Goal: Task Accomplishment & Management: Use online tool/utility

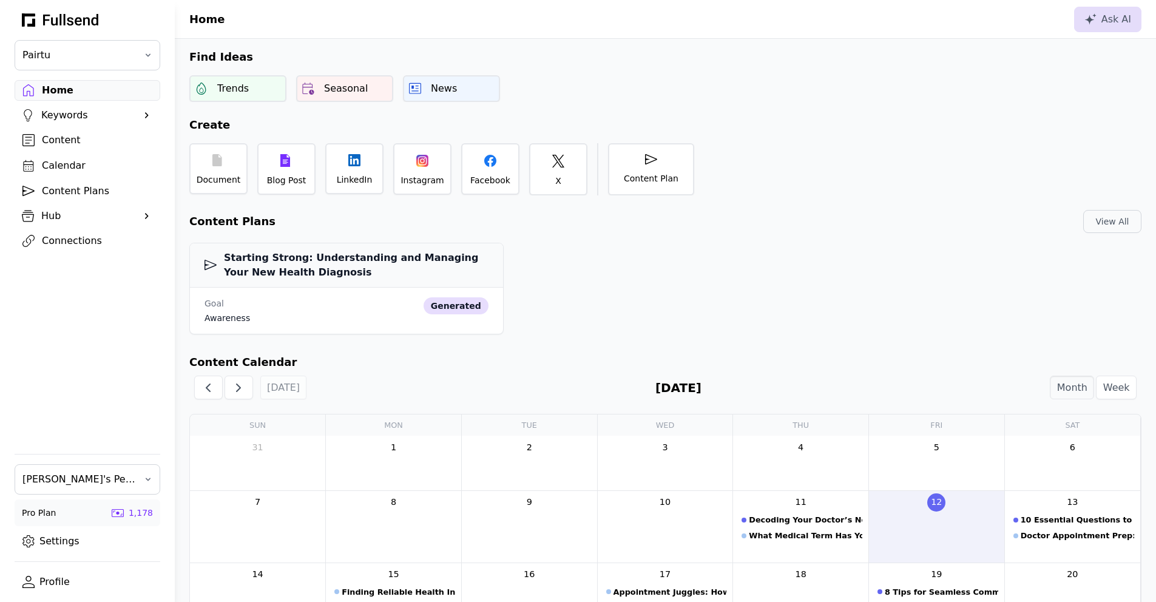
click at [62, 544] on link "Settings" at bounding box center [88, 541] width 146 height 21
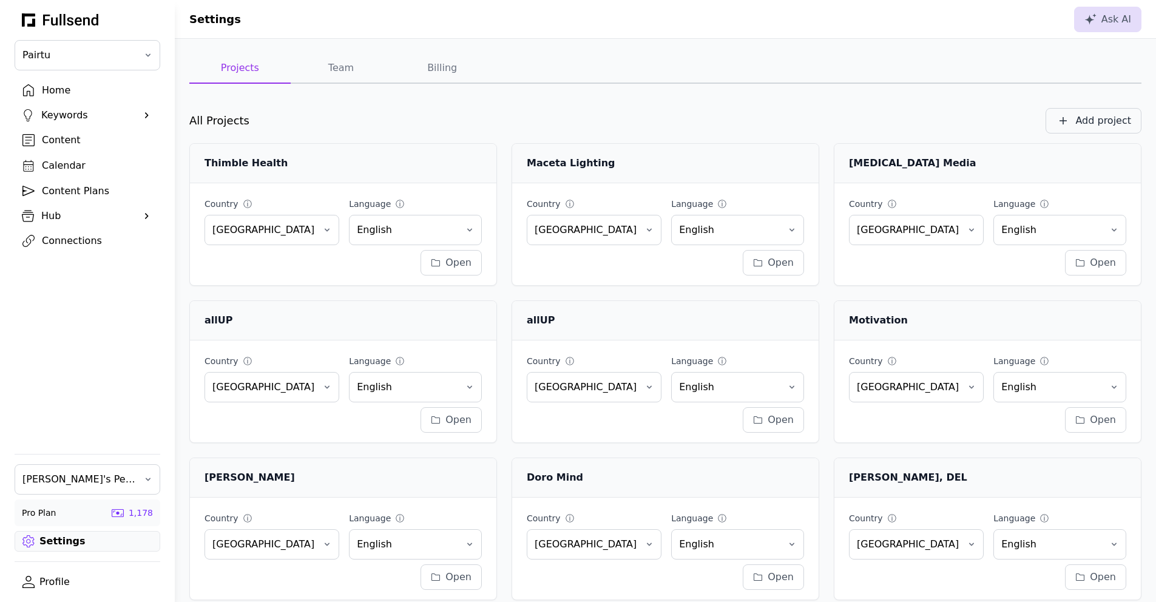
click at [1097, 119] on div "Add project" at bounding box center [1103, 120] width 56 height 15
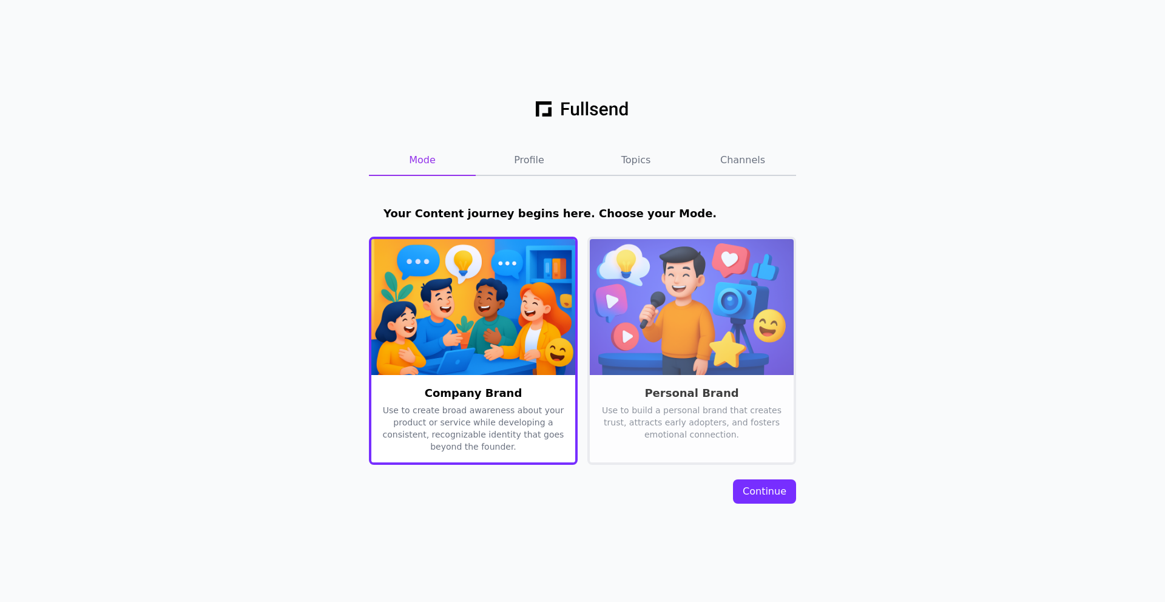
click at [782, 489] on div "Continue" at bounding box center [765, 491] width 44 height 15
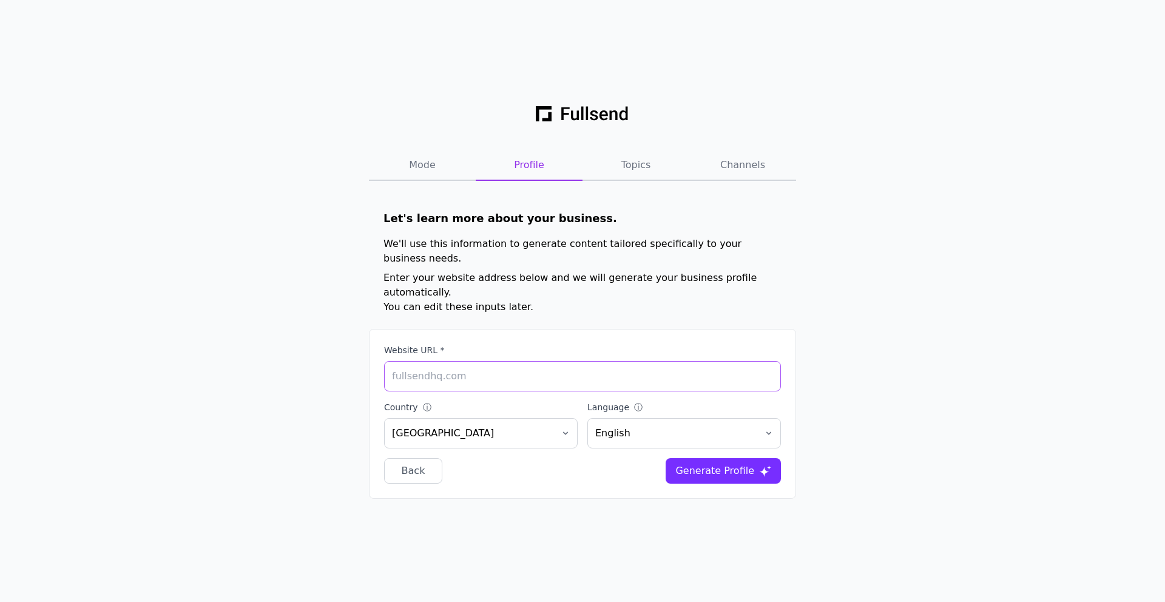
click at [457, 361] on input "Website URL *" at bounding box center [582, 376] width 397 height 30
type input "[DOMAIN_NAME]"
click at [719, 464] on div "Generate Profile" at bounding box center [714, 471] width 79 height 15
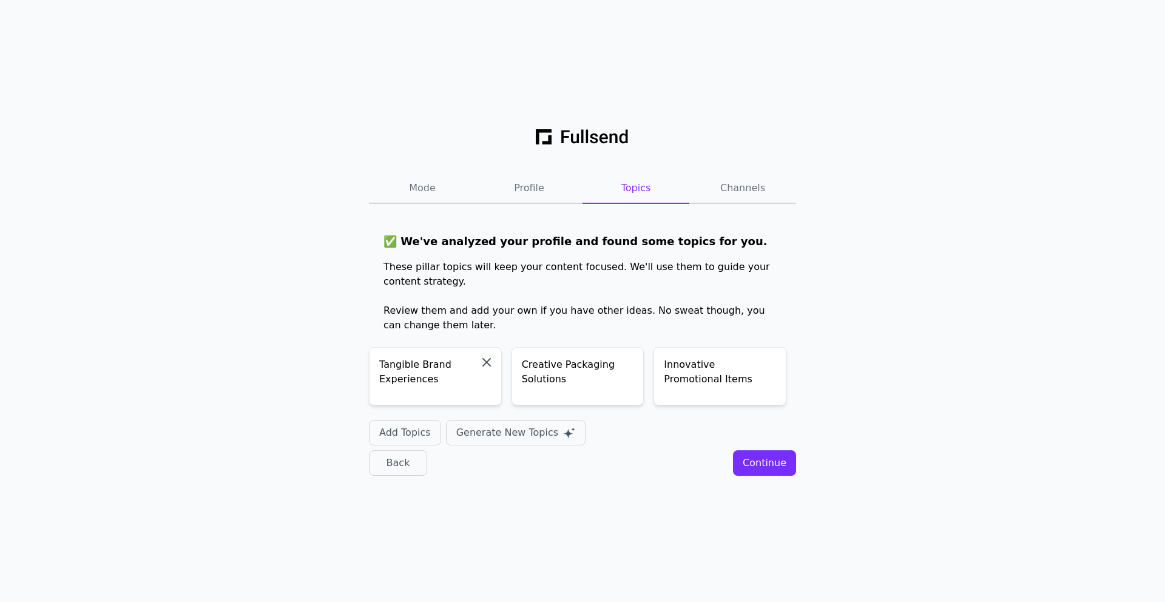
click at [490, 360] on icon "button" at bounding box center [486, 362] width 15 height 15
click at [780, 461] on div "Continue" at bounding box center [765, 463] width 44 height 15
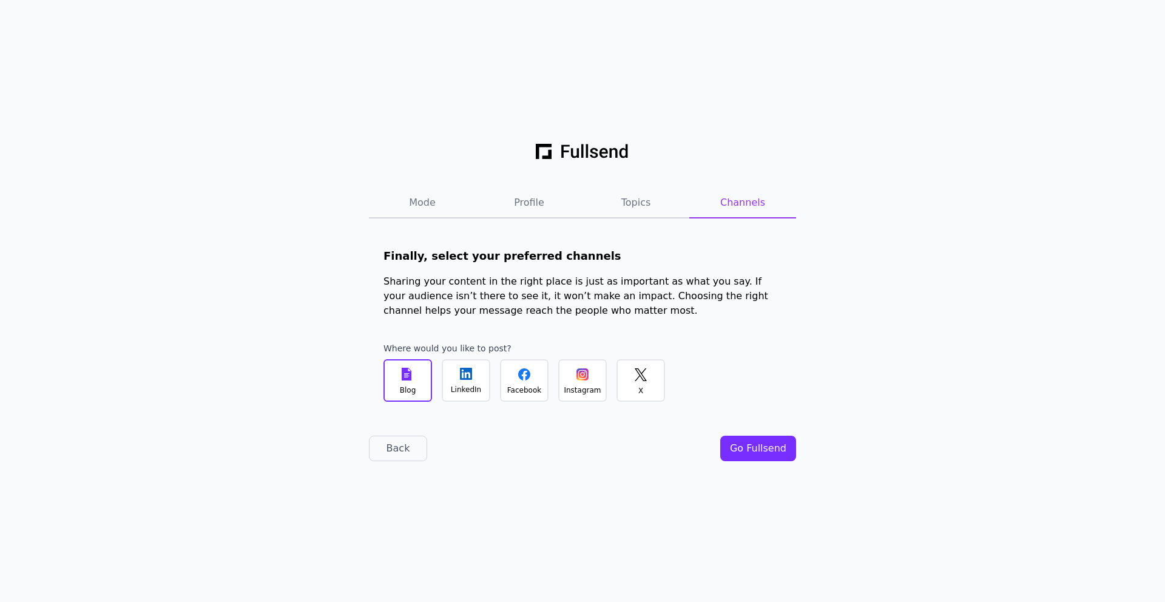
click at [601, 374] on div "Instagram" at bounding box center [582, 380] width 49 height 42
click at [766, 444] on div "Go Fullsend" at bounding box center [758, 448] width 56 height 15
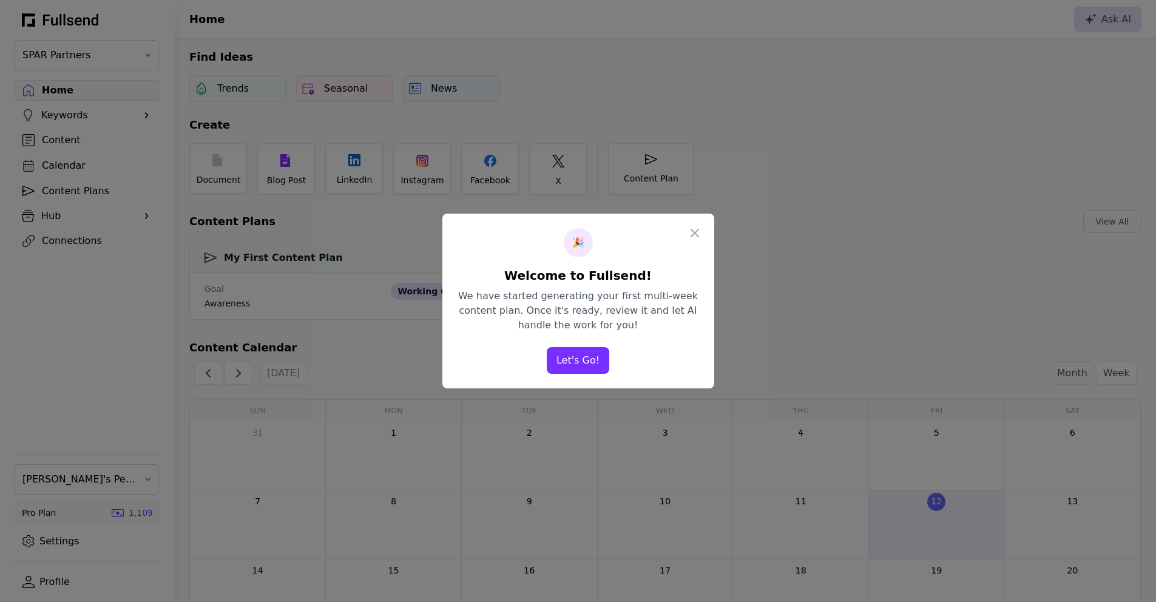
click at [601, 355] on button "Let's Go!" at bounding box center [578, 360] width 63 height 27
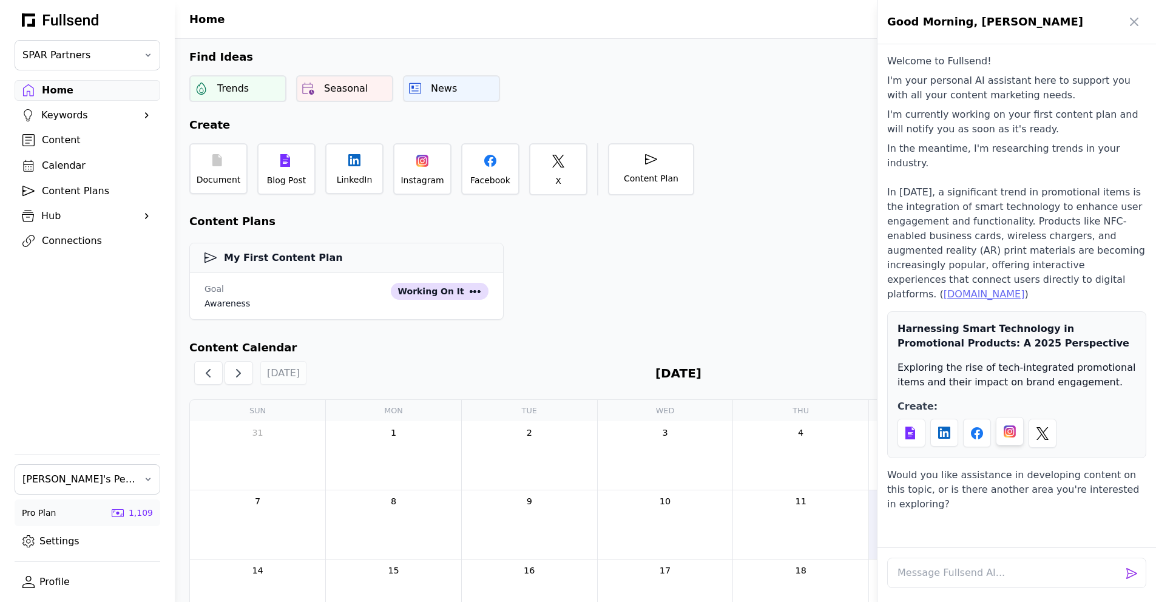
click at [1008, 425] on div at bounding box center [1010, 431] width 12 height 12
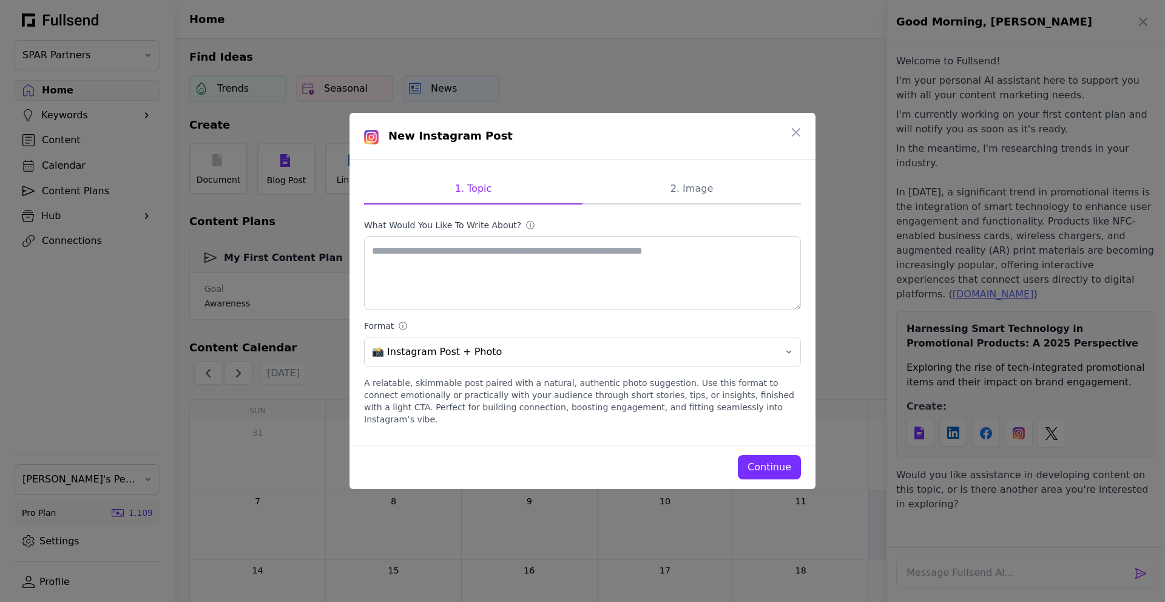
click at [771, 466] on div "Continue" at bounding box center [770, 467] width 44 height 15
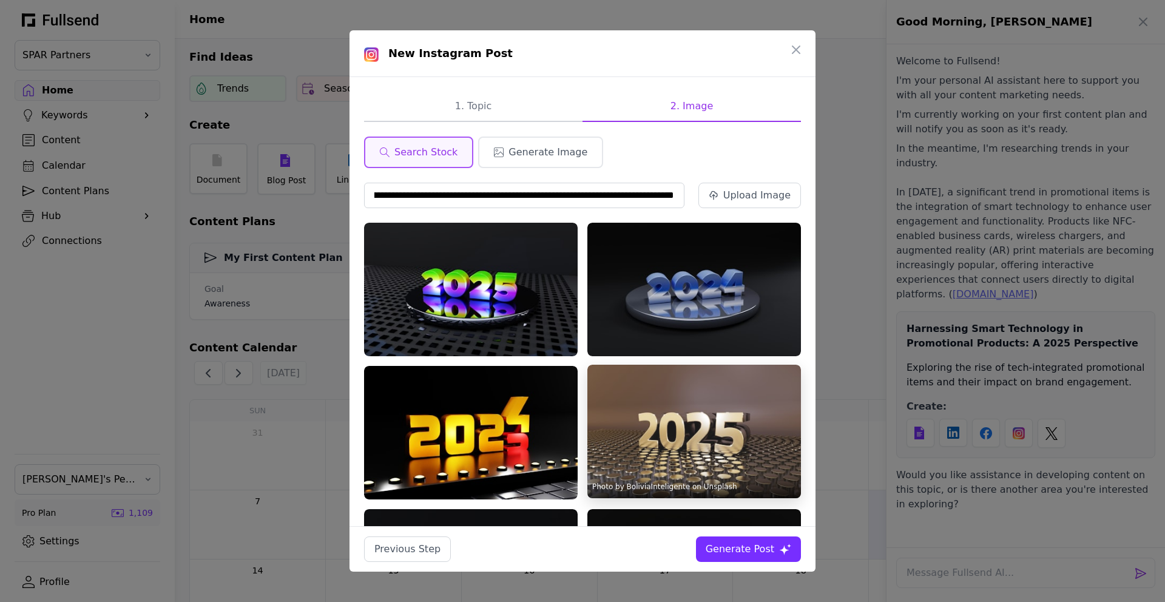
click at [710, 413] on img at bounding box center [694, 432] width 214 height 134
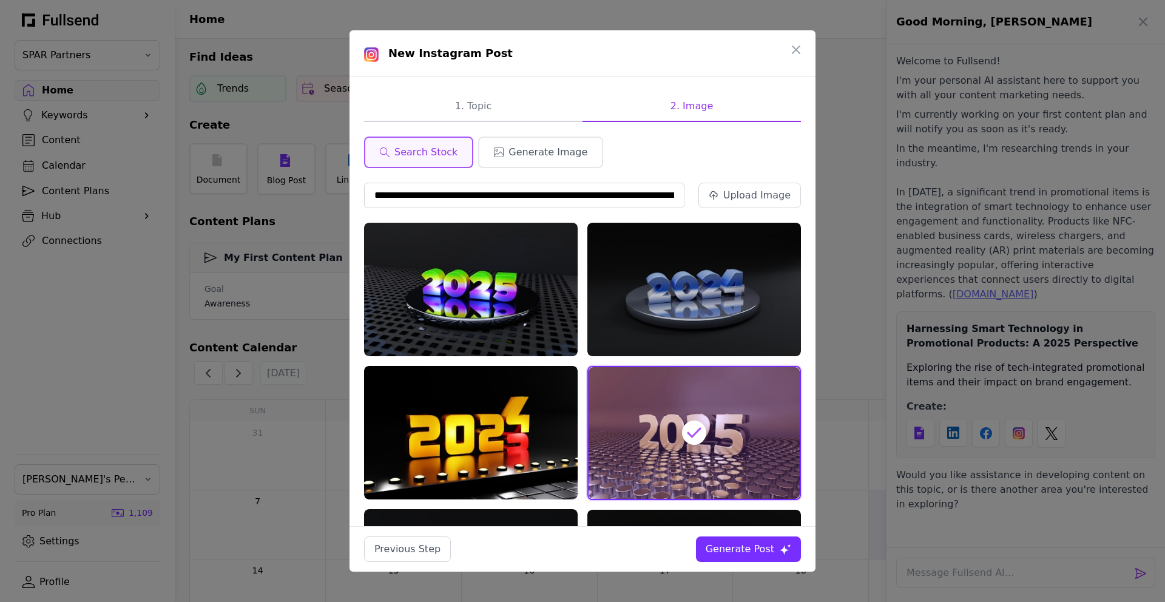
click at [754, 544] on div "Generate Post" at bounding box center [740, 549] width 69 height 15
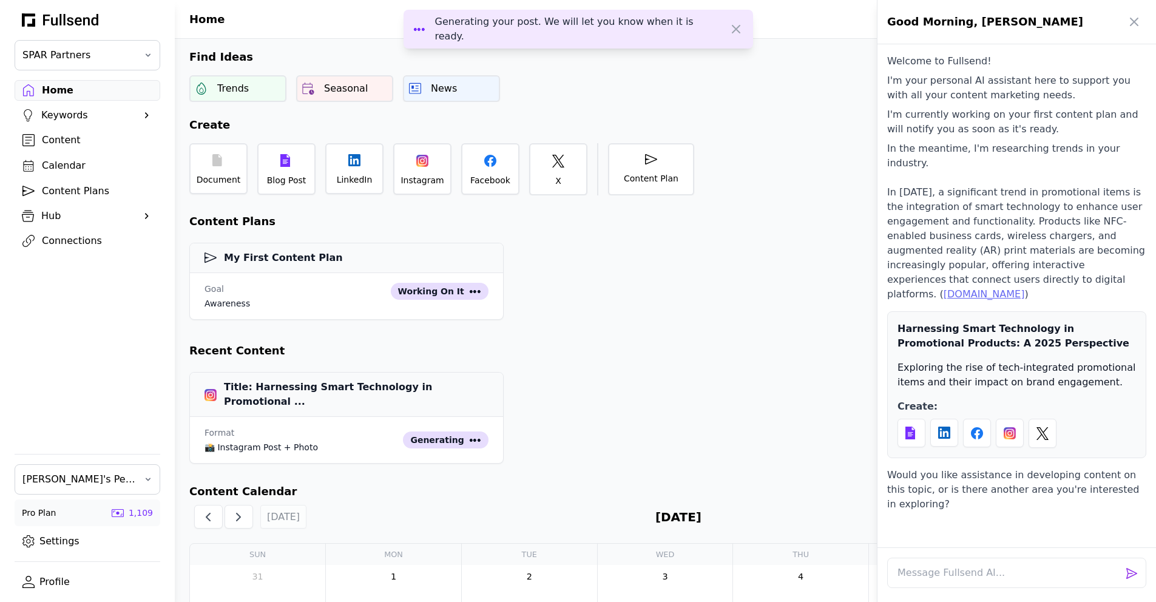
click at [550, 222] on div at bounding box center [578, 301] width 1156 height 602
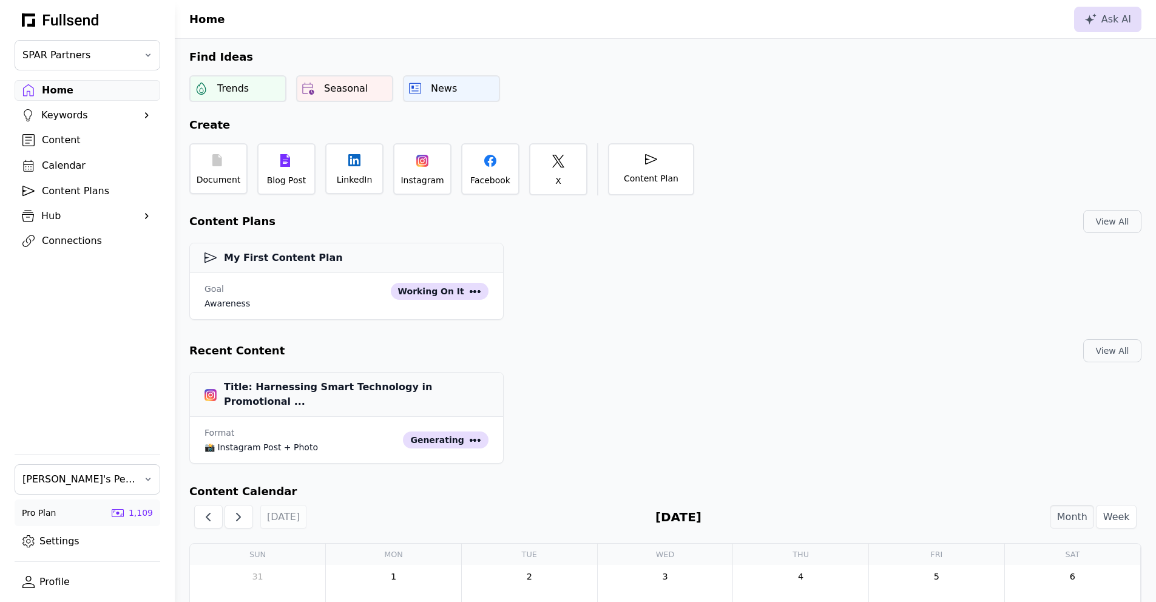
click at [77, 112] on div "Keywords" at bounding box center [87, 115] width 92 height 15
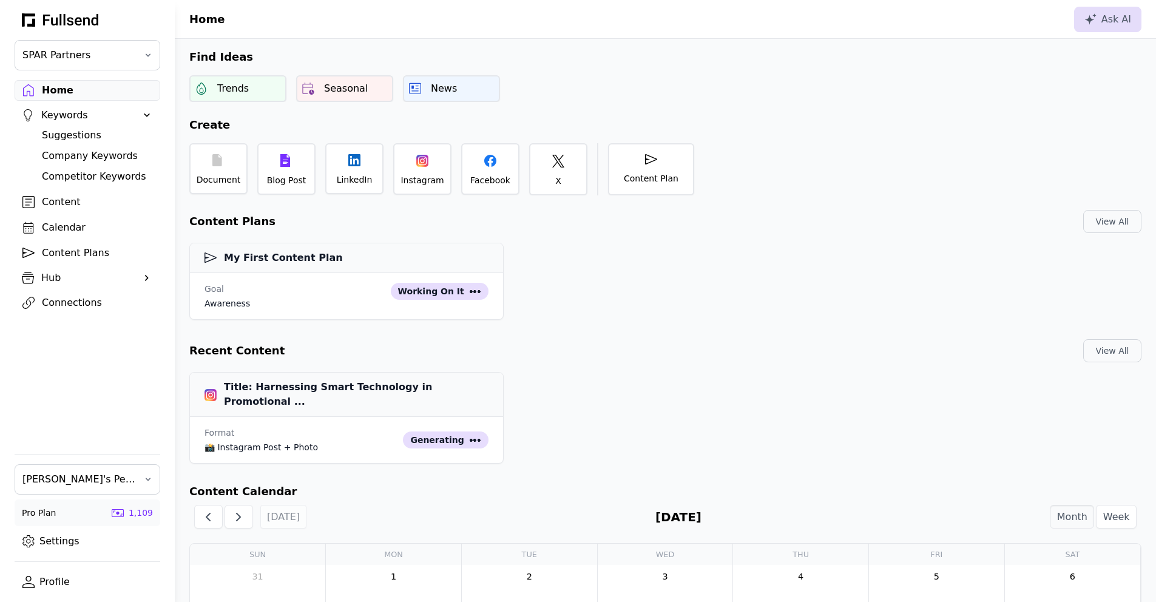
click at [76, 134] on div "Suggestions" at bounding box center [97, 135] width 110 height 15
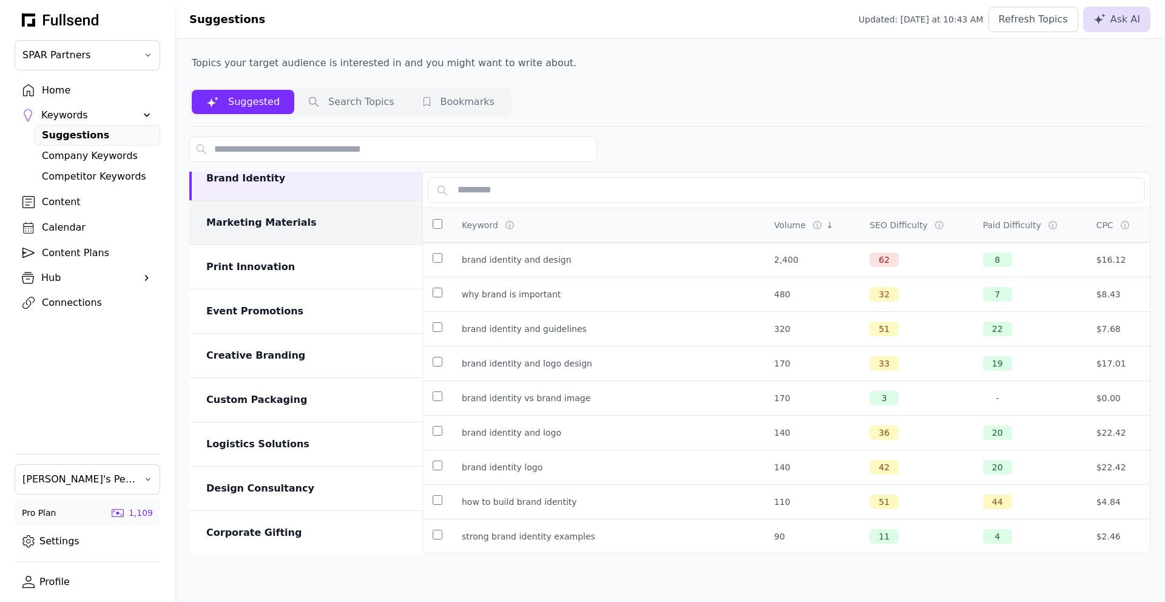
scroll to position [17, 0]
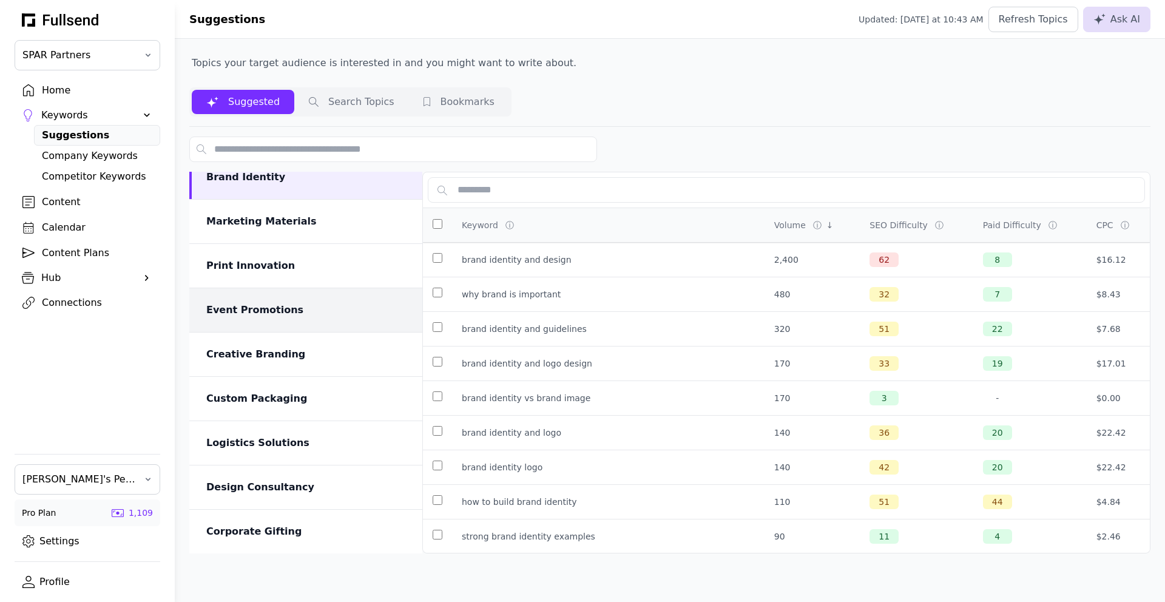
click at [276, 314] on div "Event Promotions" at bounding box center [306, 310] width 201 height 15
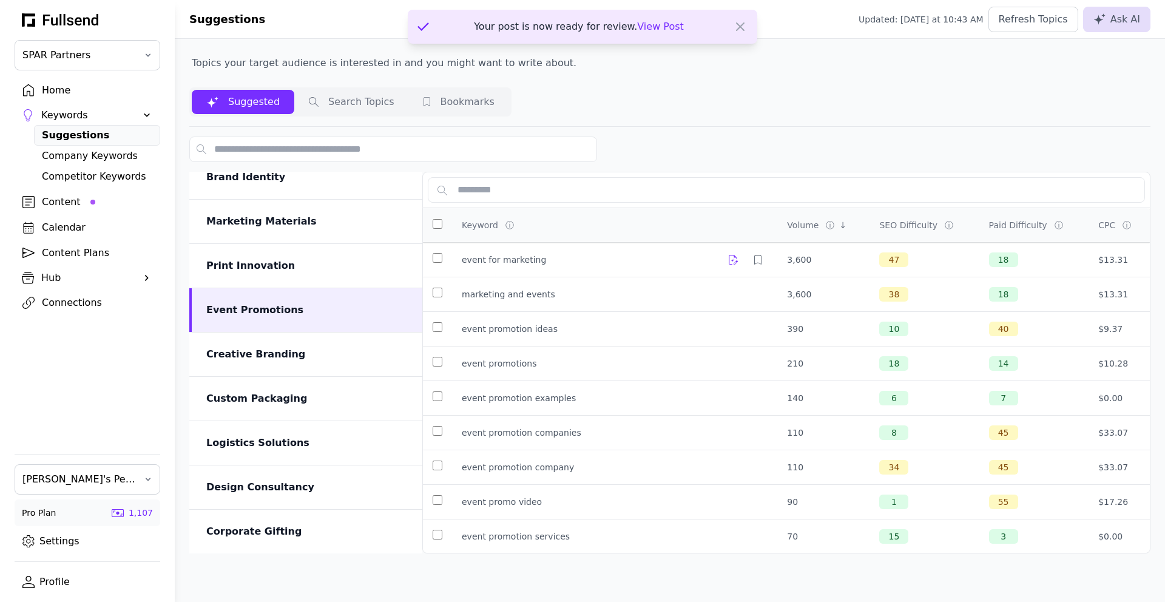
click at [729, 261] on icon at bounding box center [733, 260] width 9 height 10
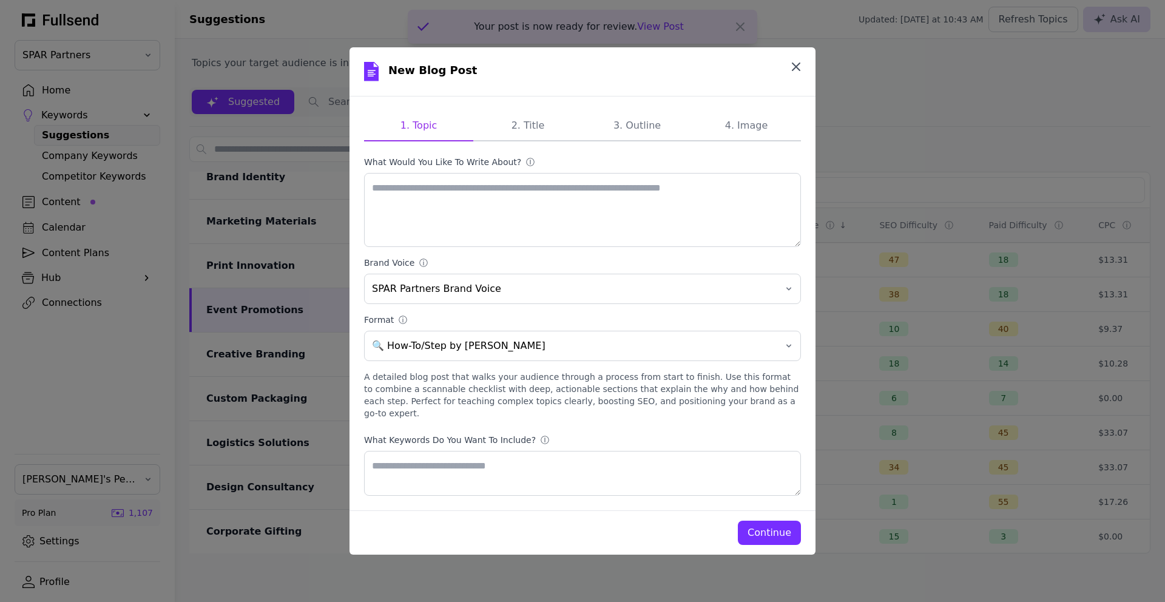
click at [802, 72] on icon "button" at bounding box center [796, 66] width 15 height 15
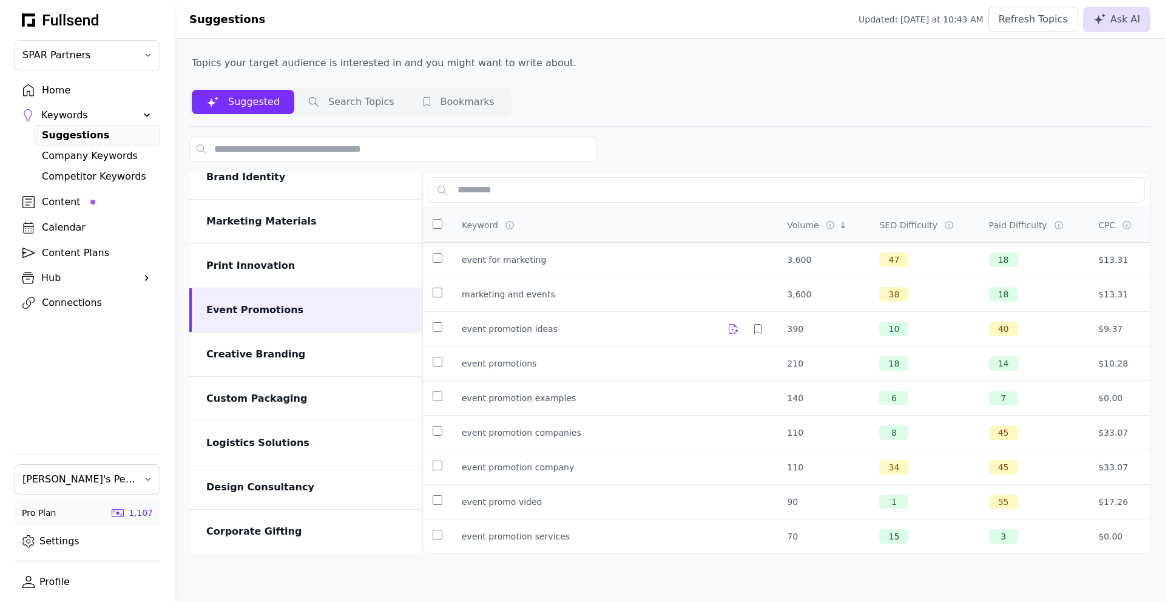
click at [729, 328] on icon at bounding box center [734, 329] width 10 height 10
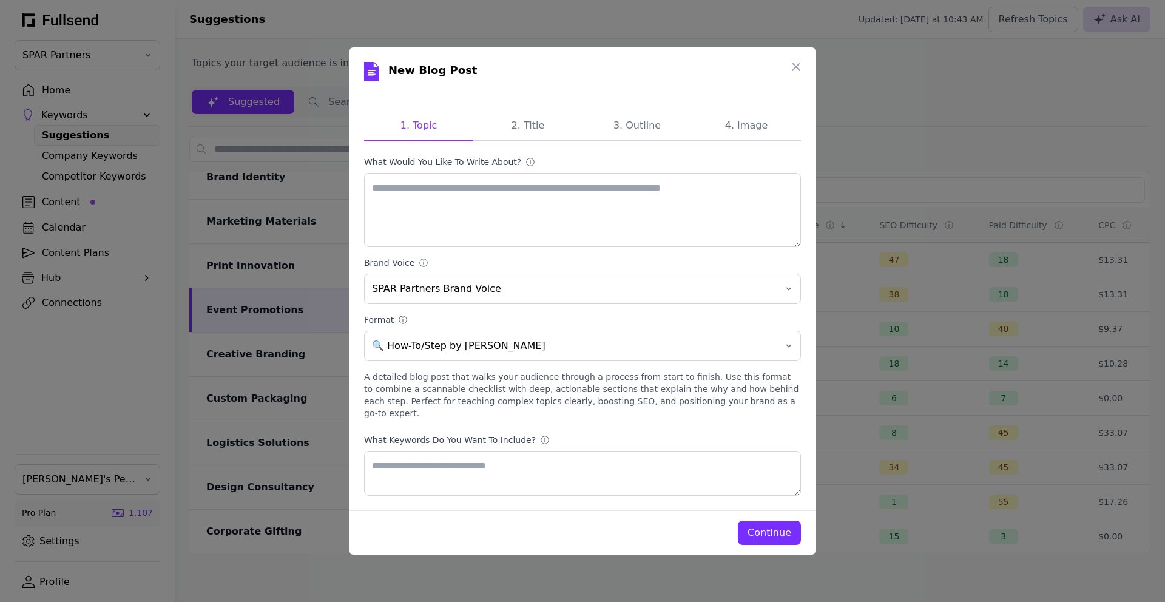
click at [776, 526] on div "Continue" at bounding box center [770, 533] width 44 height 15
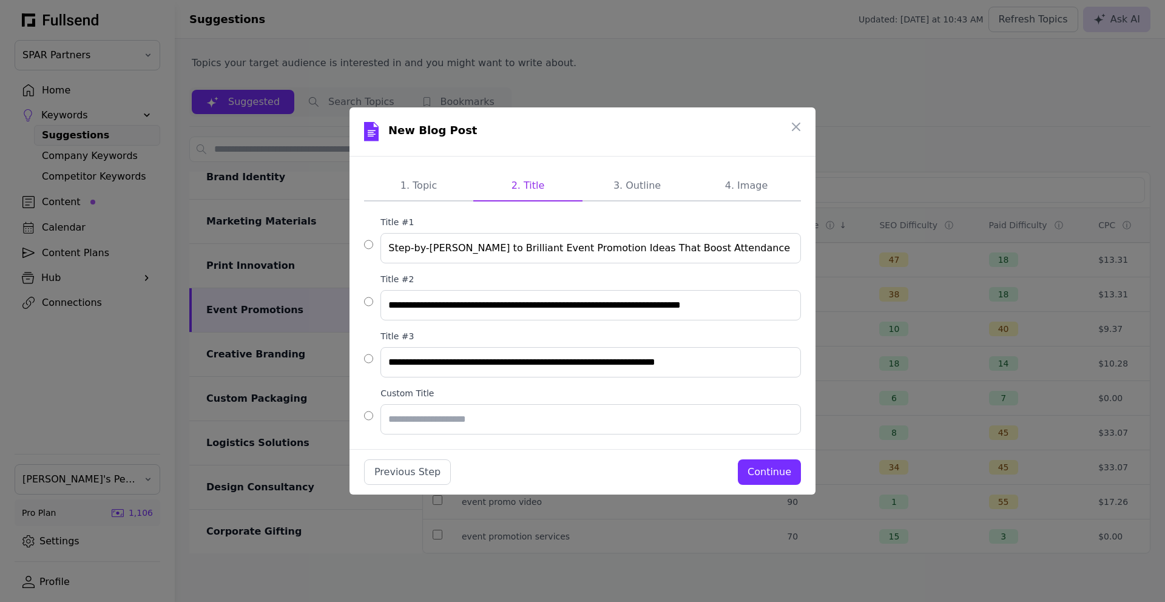
click at [774, 470] on div "Continue" at bounding box center [770, 472] width 44 height 15
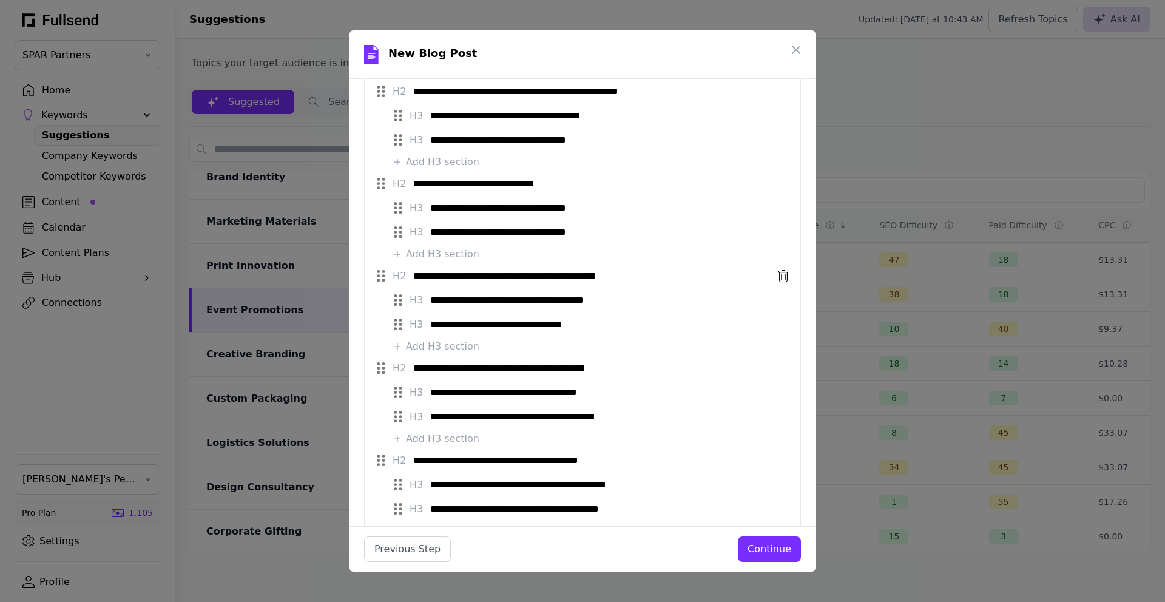
scroll to position [0, 0]
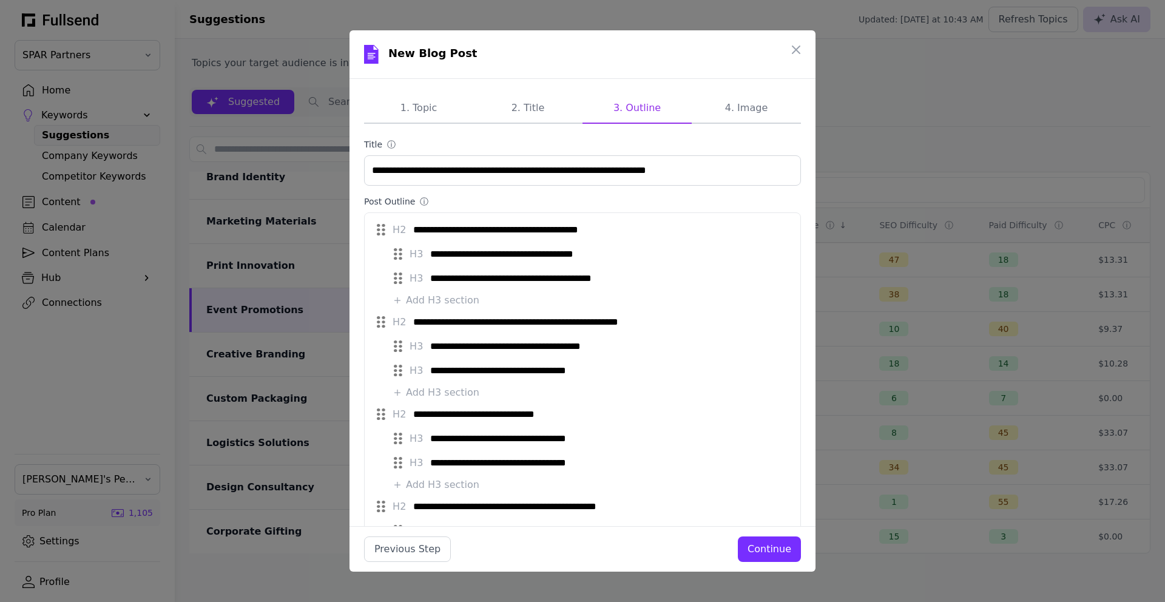
click at [770, 552] on div "Continue" at bounding box center [770, 549] width 44 height 15
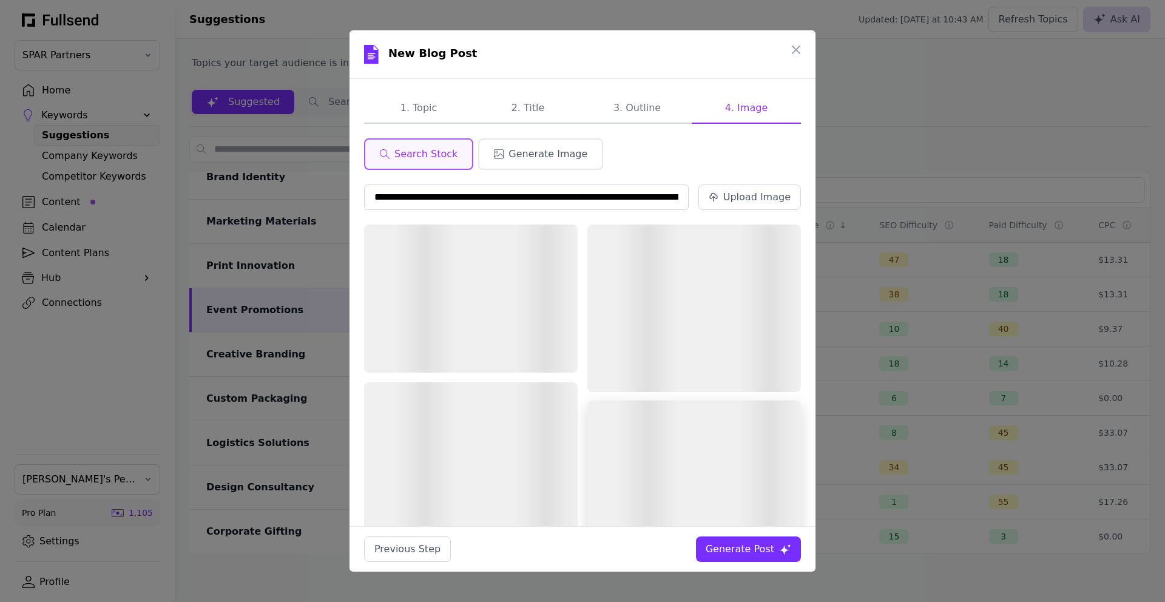
scroll to position [0, 100]
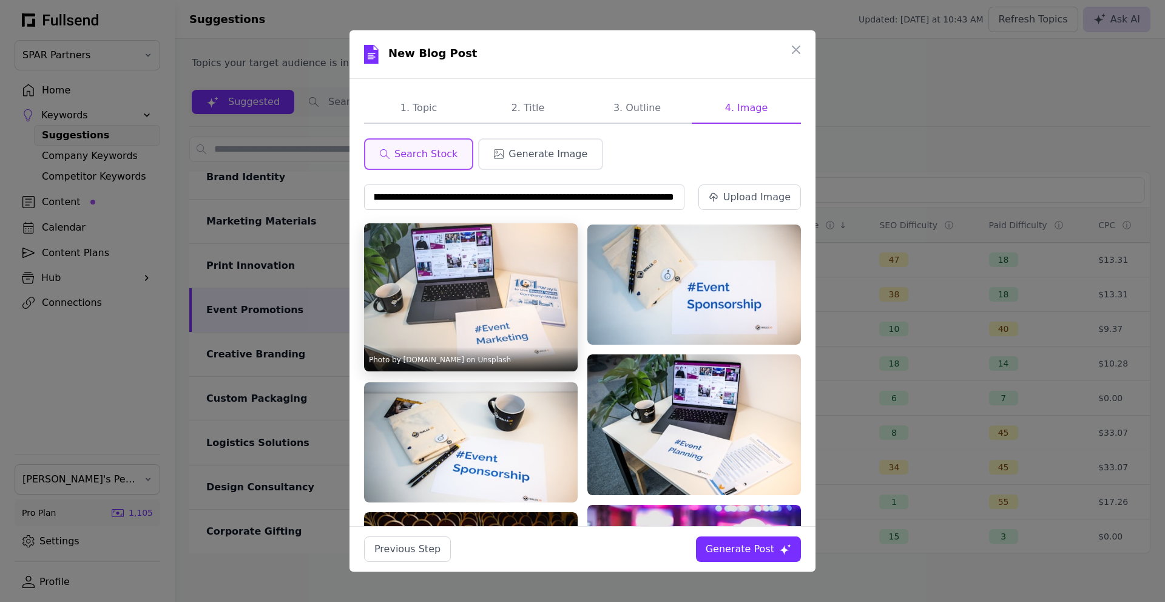
click at [458, 286] on img at bounding box center [471, 297] width 214 height 148
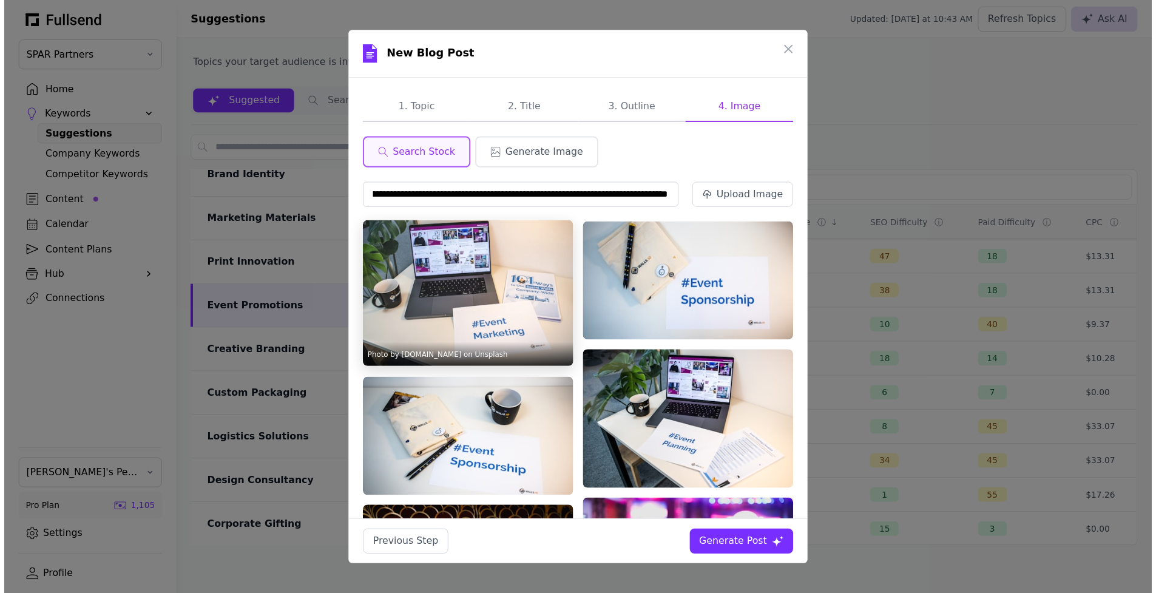
scroll to position [0, 0]
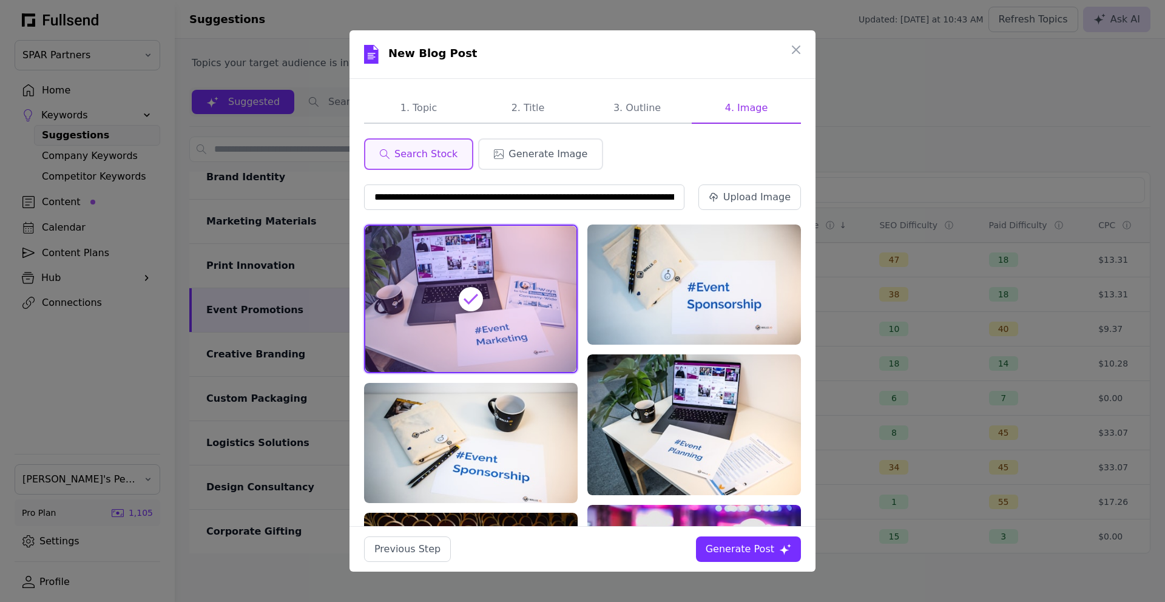
click at [751, 548] on div "Generate Post" at bounding box center [740, 549] width 69 height 15
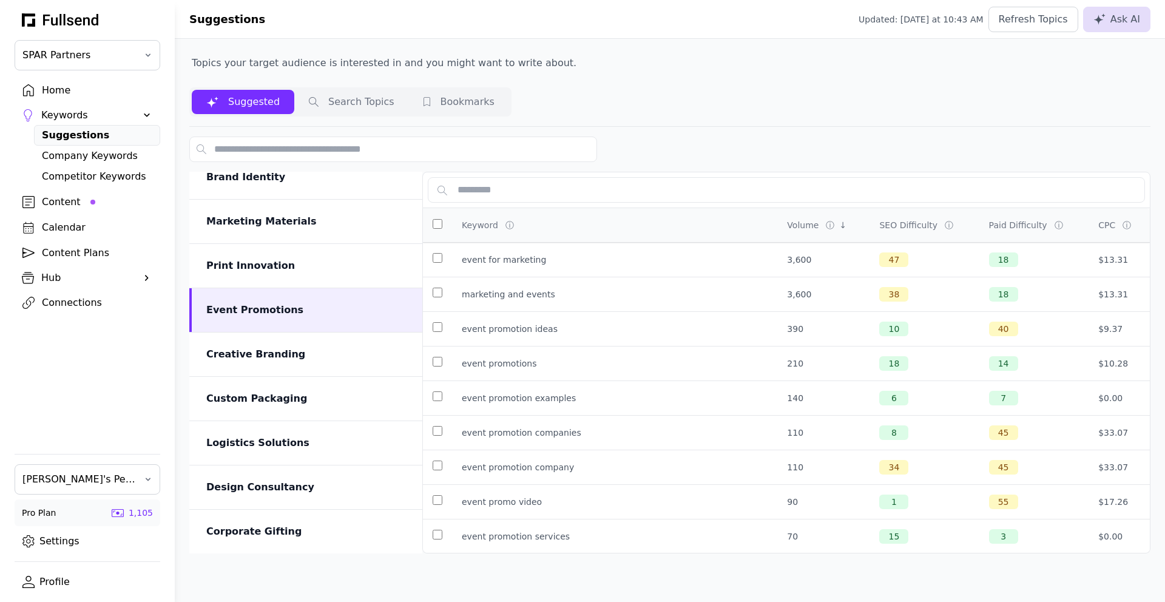
click at [75, 205] on div "Content" at bounding box center [97, 202] width 110 height 15
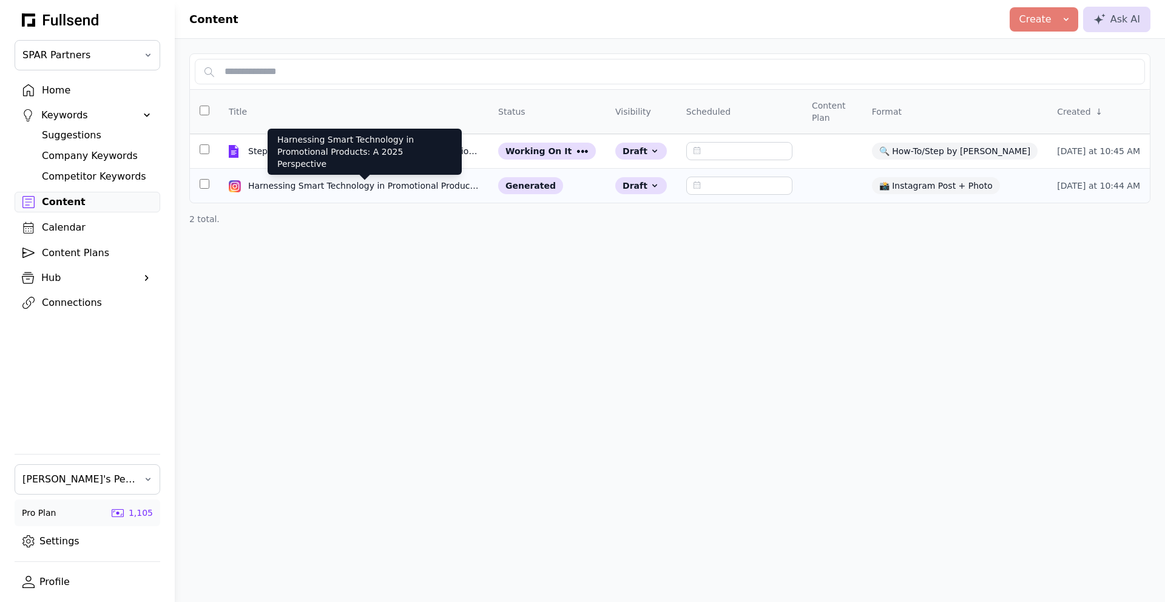
click at [400, 180] on div "Harnessing Smart Technology in Promotional Products: A 2025 Perspective" at bounding box center [364, 186] width 233 height 12
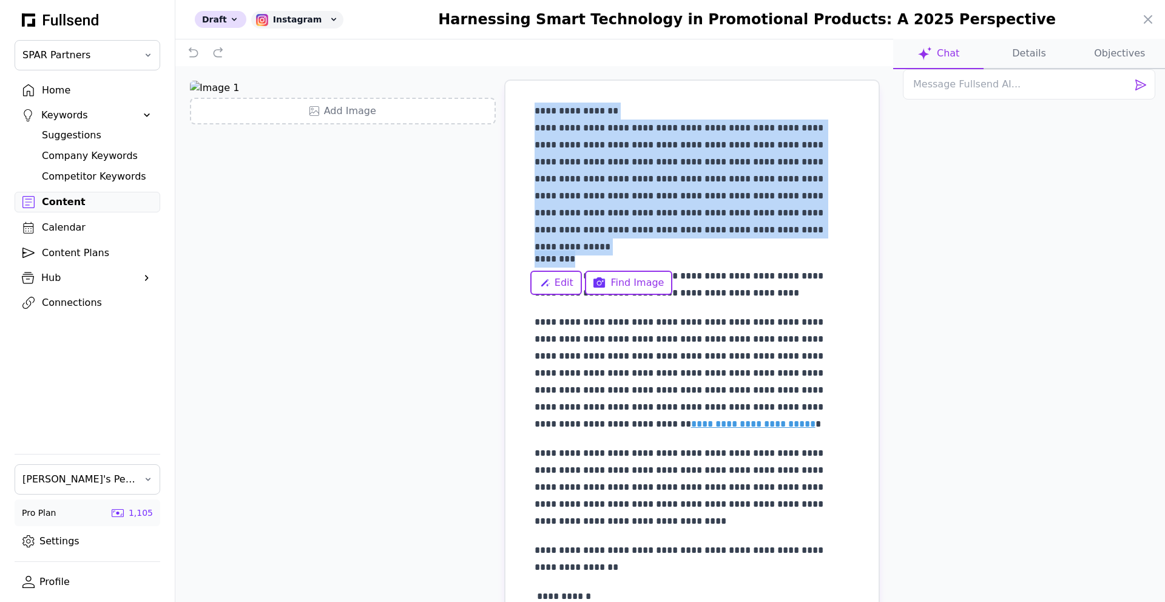
drag, startPoint x: 594, startPoint y: 253, endPoint x: 509, endPoint y: 109, distance: 167.4
click at [509, 109] on div "**********" at bounding box center [692, 367] width 373 height 572
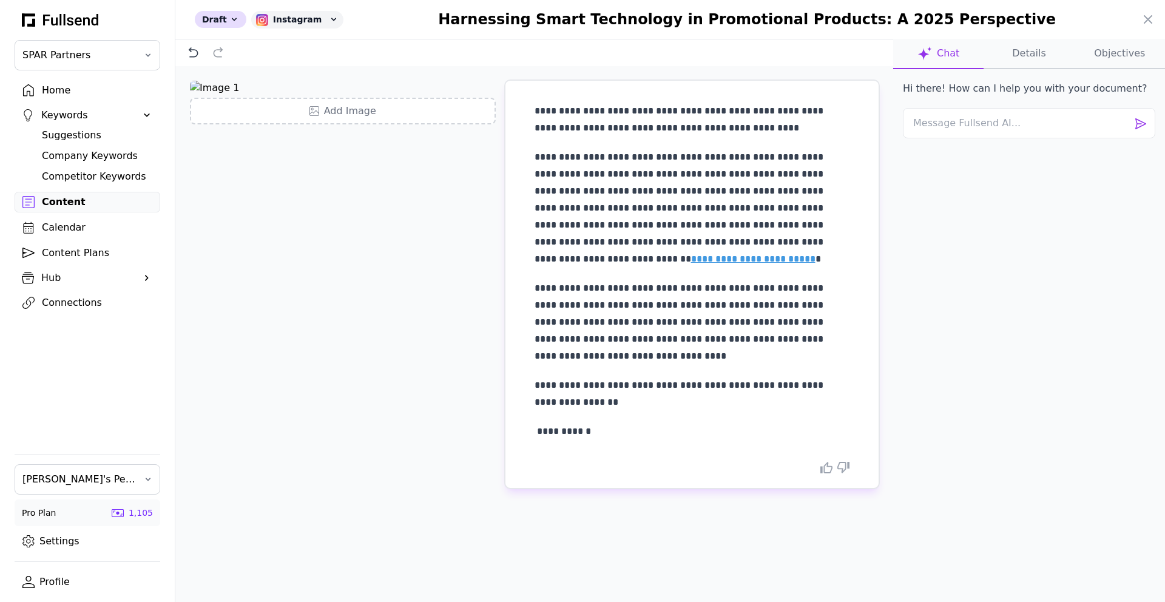
click at [1026, 47] on button "Details" at bounding box center [1029, 54] width 90 height 30
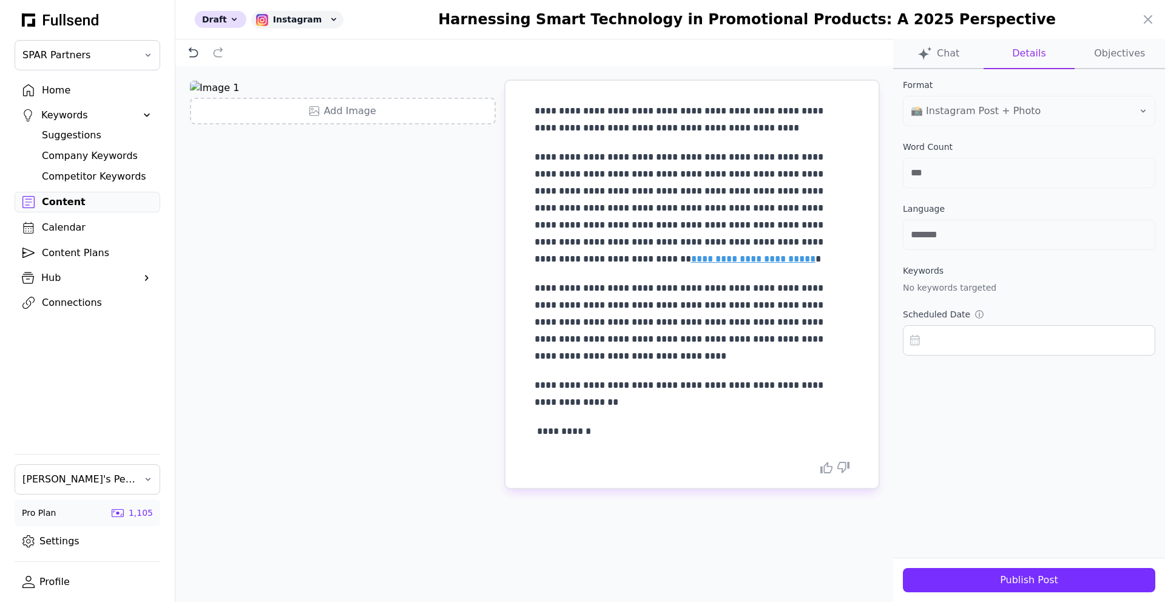
click at [1135, 54] on button "Objectives" at bounding box center [1120, 54] width 90 height 30
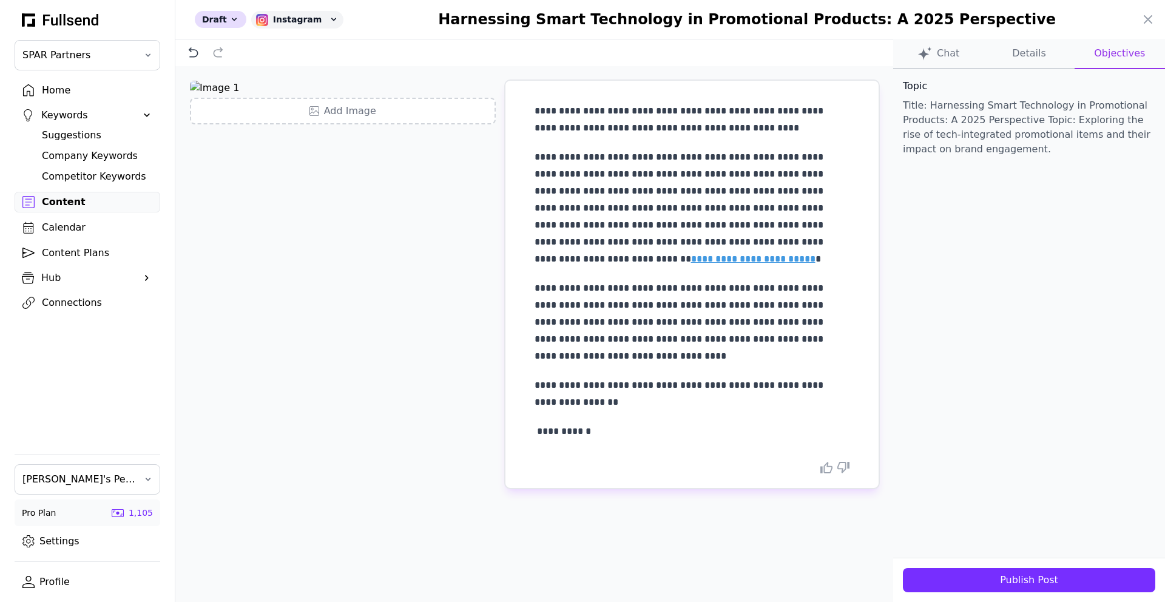
click at [79, 226] on div at bounding box center [582, 301] width 1165 height 602
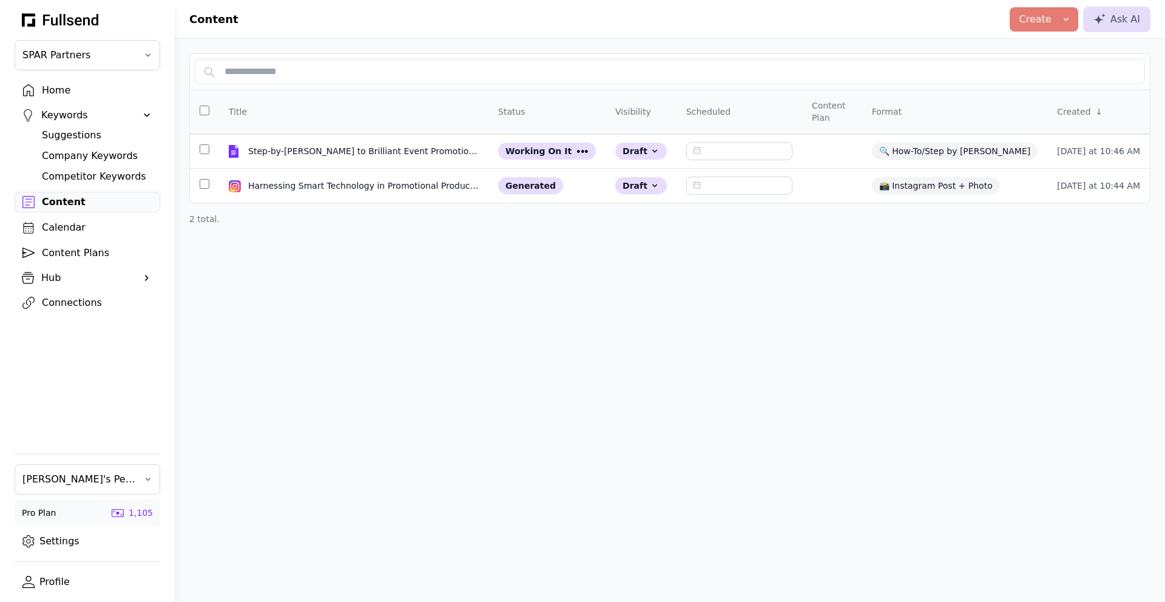
click at [78, 251] on div "Content Plans" at bounding box center [97, 253] width 110 height 15
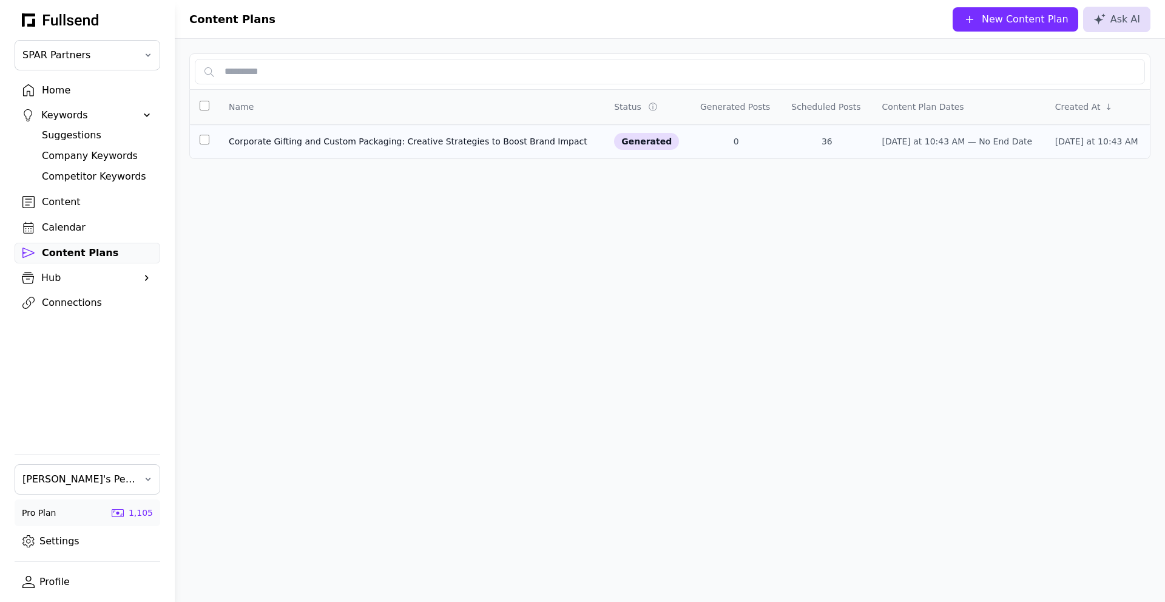
click at [385, 138] on div "Corporate Gifting and Custom Packaging: Creative Strategies to Boost Brand Impa…" at bounding box center [412, 141] width 366 height 12
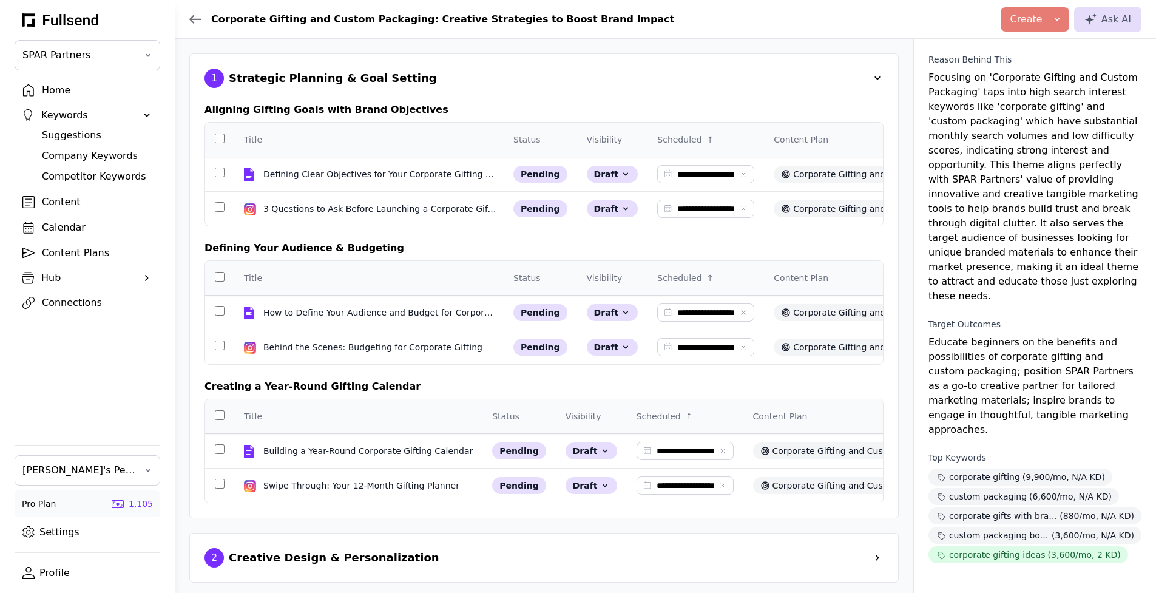
click at [400, 73] on div "1 Strategic Planning & Goal Setting" at bounding box center [544, 78] width 679 height 19
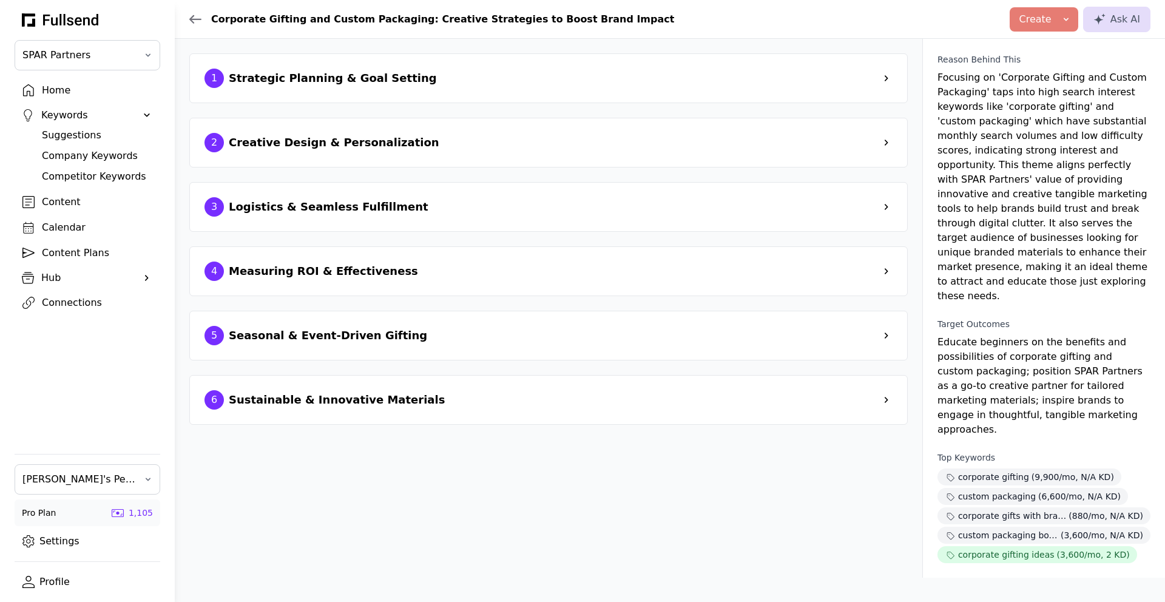
click at [397, 81] on div "Strategic Planning & Goal Setting" at bounding box center [333, 78] width 208 height 17
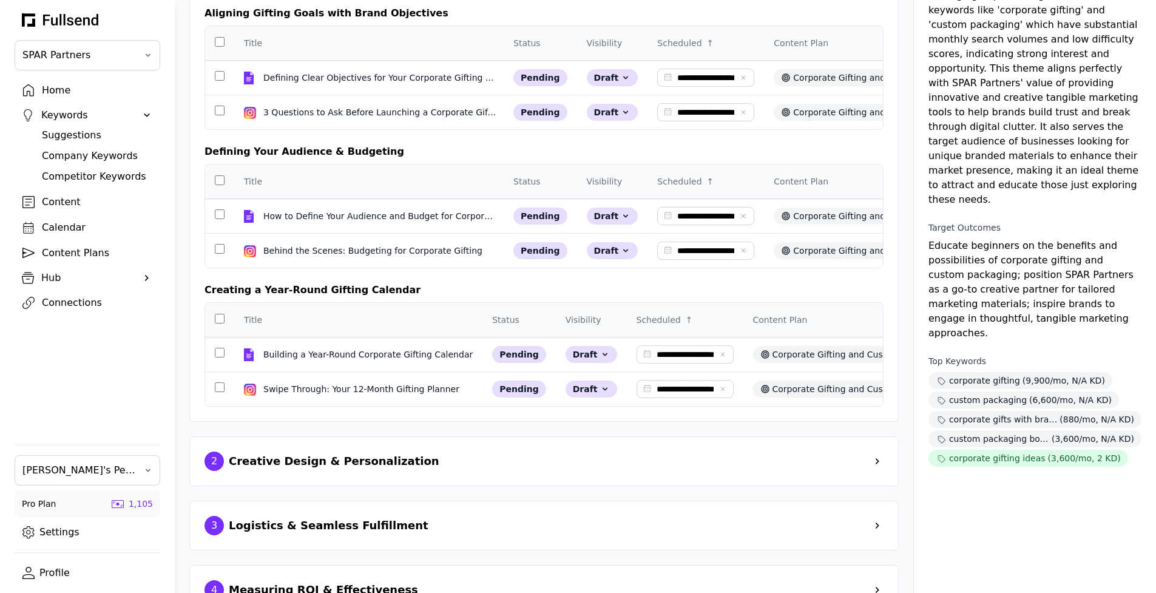
scroll to position [149, 0]
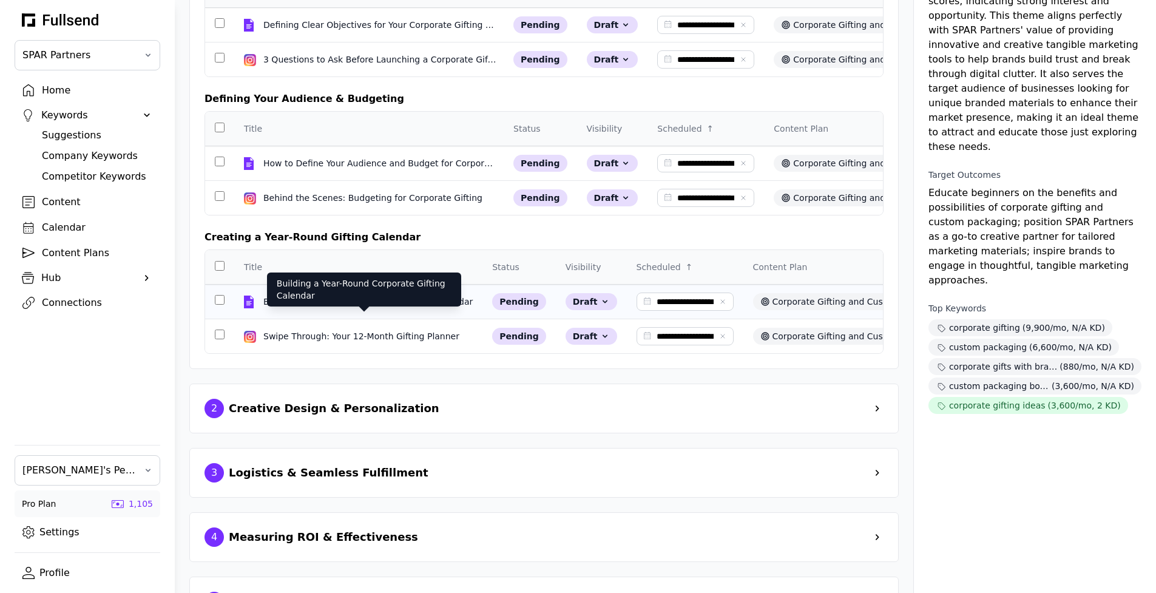
click at [377, 308] on div "Building a Year-Round Corporate Gifting Calendar" at bounding box center [369, 302] width 212 height 12
click at [85, 299] on div "Connections" at bounding box center [97, 303] width 110 height 15
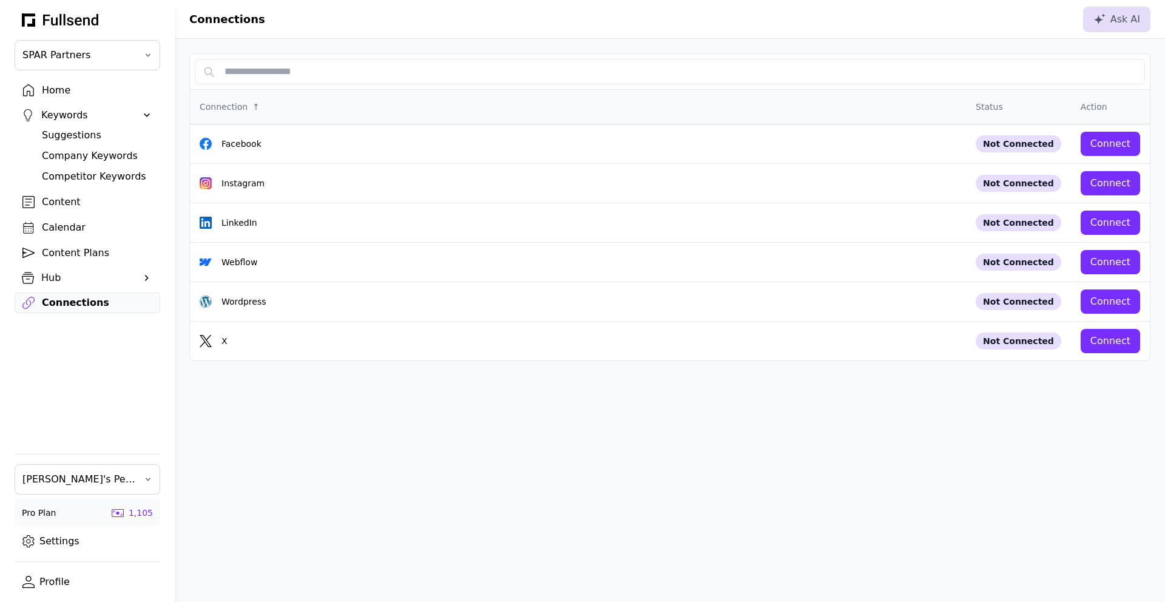
click at [95, 91] on div "Home" at bounding box center [97, 90] width 110 height 15
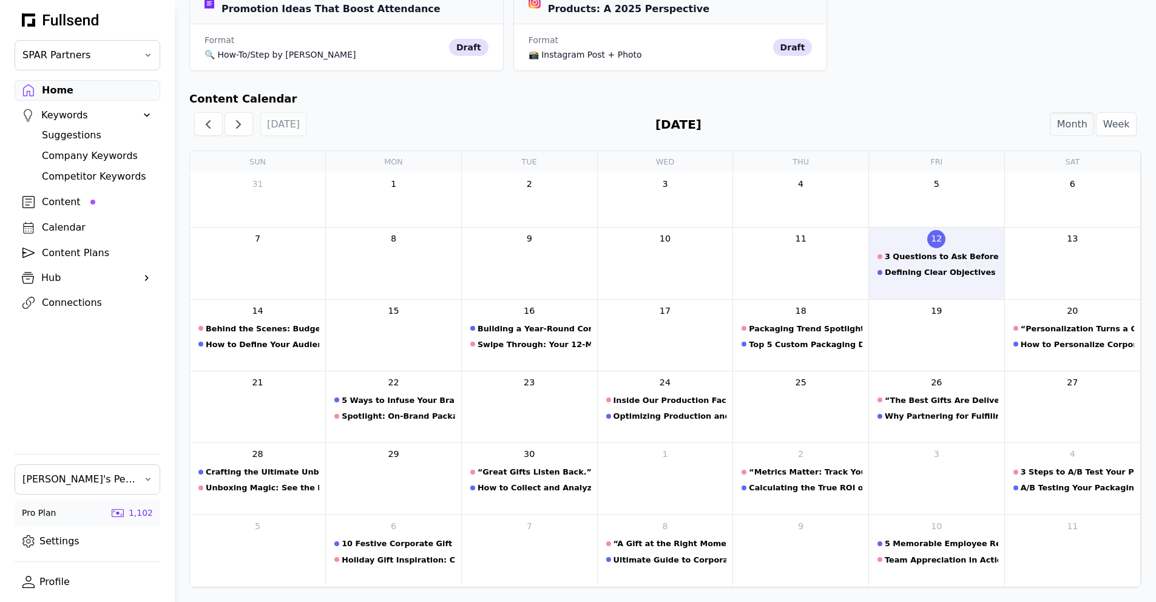
scroll to position [408, 0]
